Goal: Navigation & Orientation: Find specific page/section

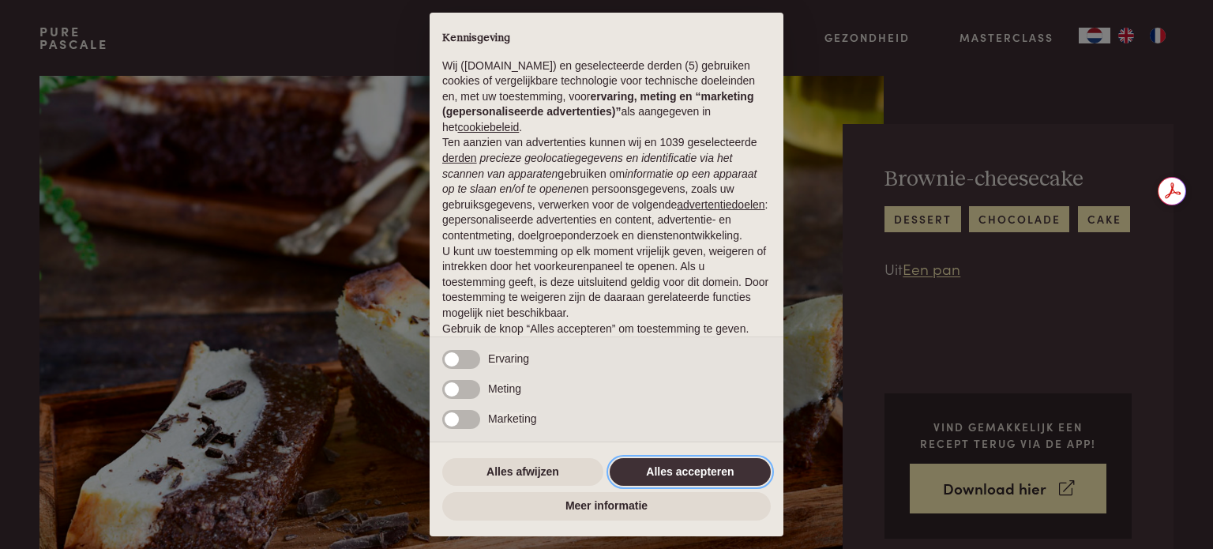
click at [699, 475] on button "Alles accepteren" at bounding box center [690, 472] width 161 height 28
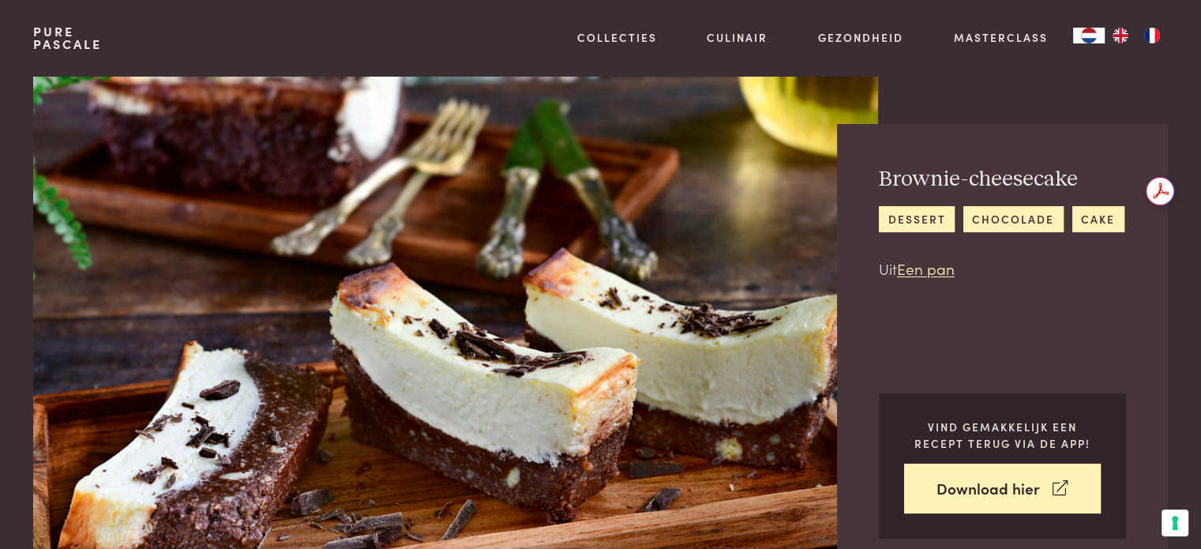
click at [1096, 35] on img "NL" at bounding box center [1089, 36] width 19 height 16
click at [1118, 35] on img "EN" at bounding box center [1120, 36] width 19 height 16
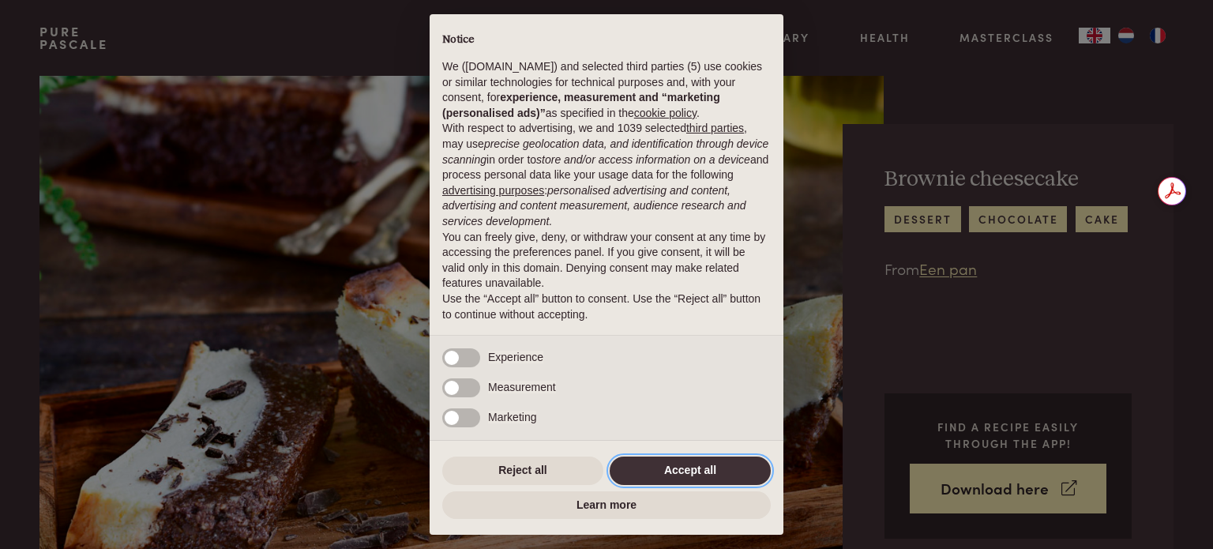
click at [685, 468] on button "Accept all" at bounding box center [690, 471] width 161 height 28
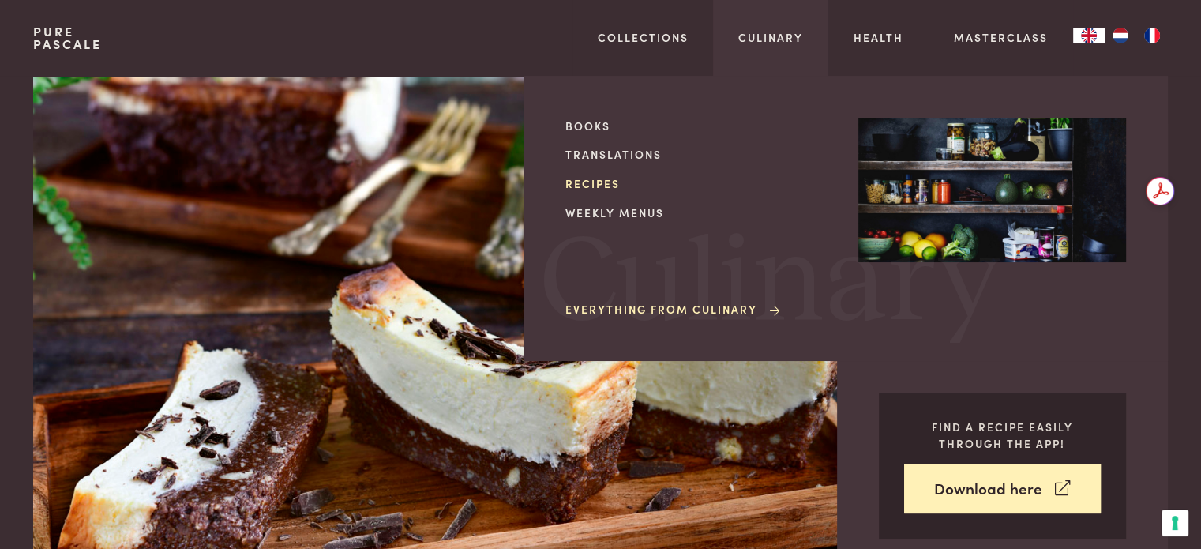
click at [603, 186] on link "Recipes" at bounding box center [700, 183] width 268 height 17
